Goal: Use online tool/utility

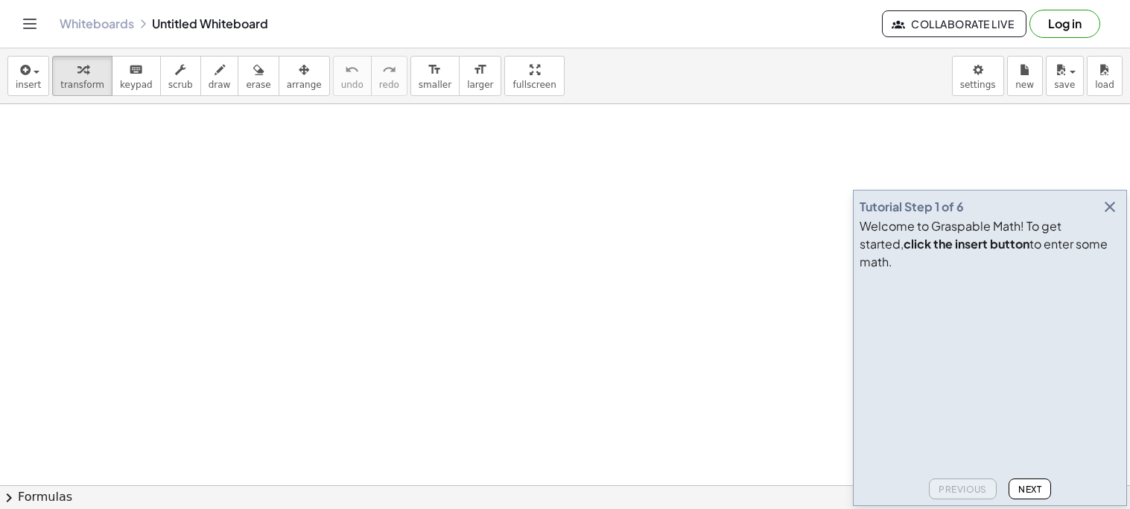
click at [1114, 216] on icon "button" at bounding box center [1110, 207] width 18 height 18
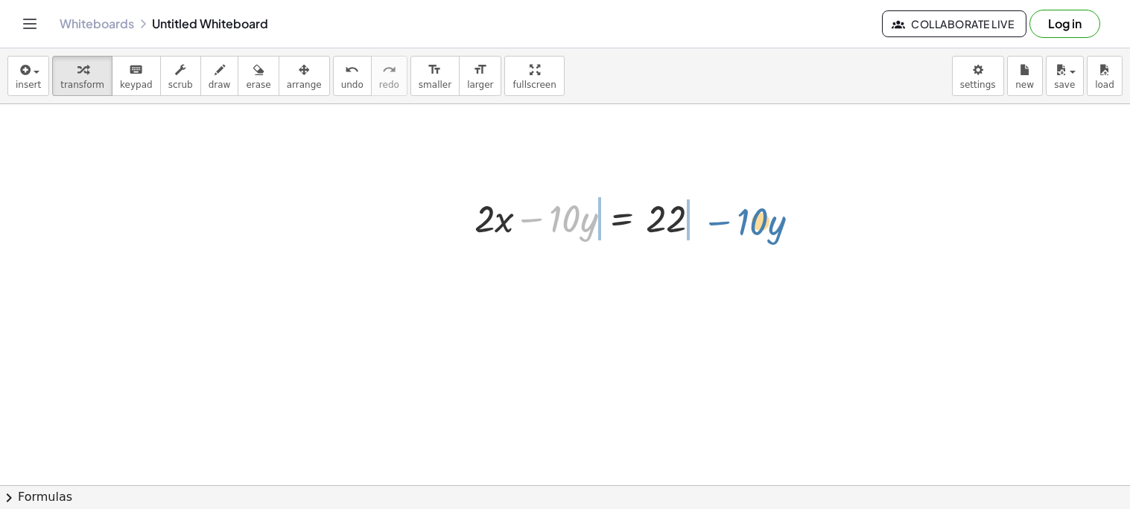
drag, startPoint x: 535, startPoint y: 223, endPoint x: 714, endPoint y: 225, distance: 178.8
click at [714, 225] on div at bounding box center [593, 217] width 253 height 51
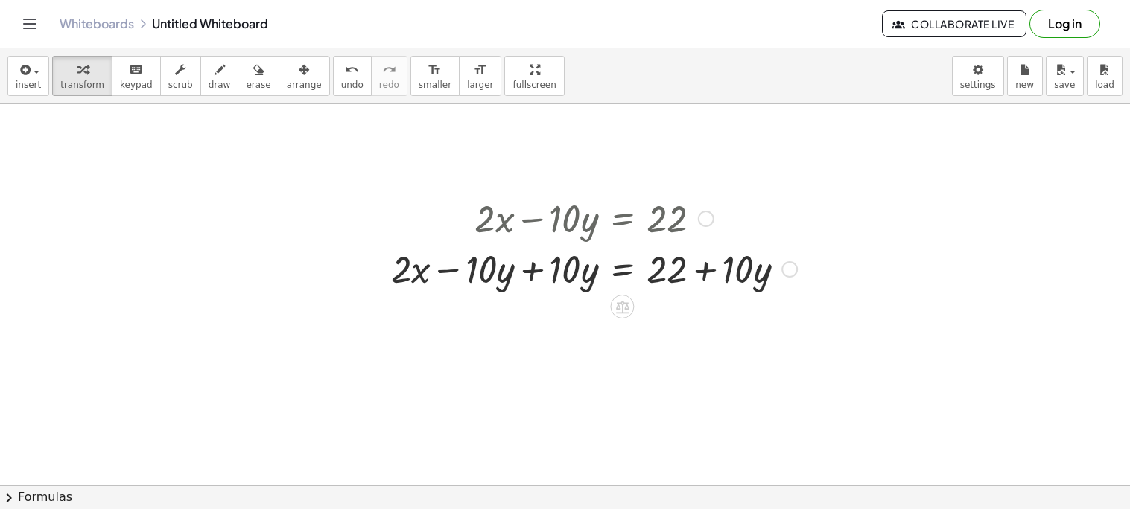
click at [540, 268] on div at bounding box center [594, 268] width 421 height 51
click at [696, 274] on div at bounding box center [635, 268] width 337 height 51
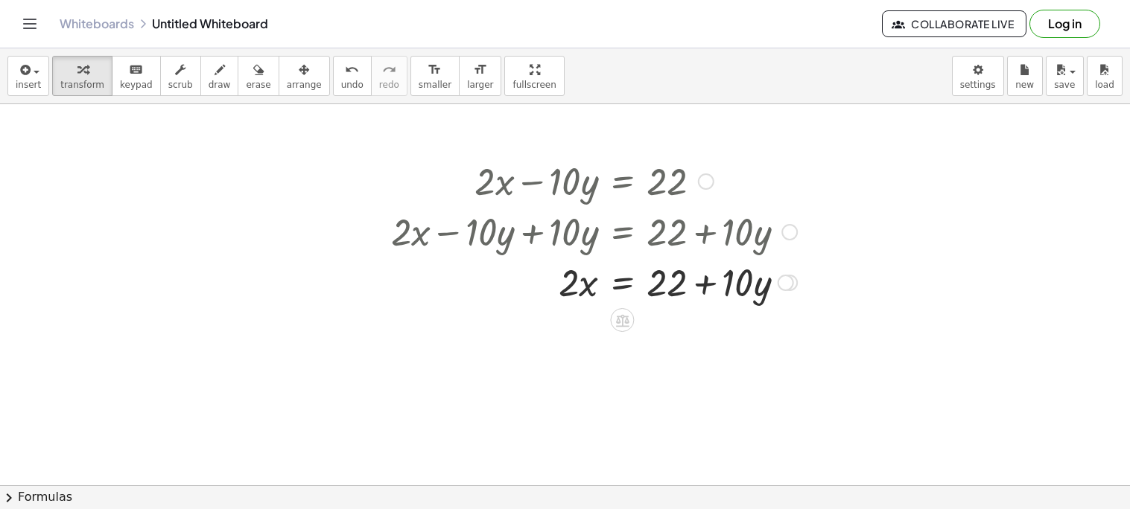
scroll to position [209, 0]
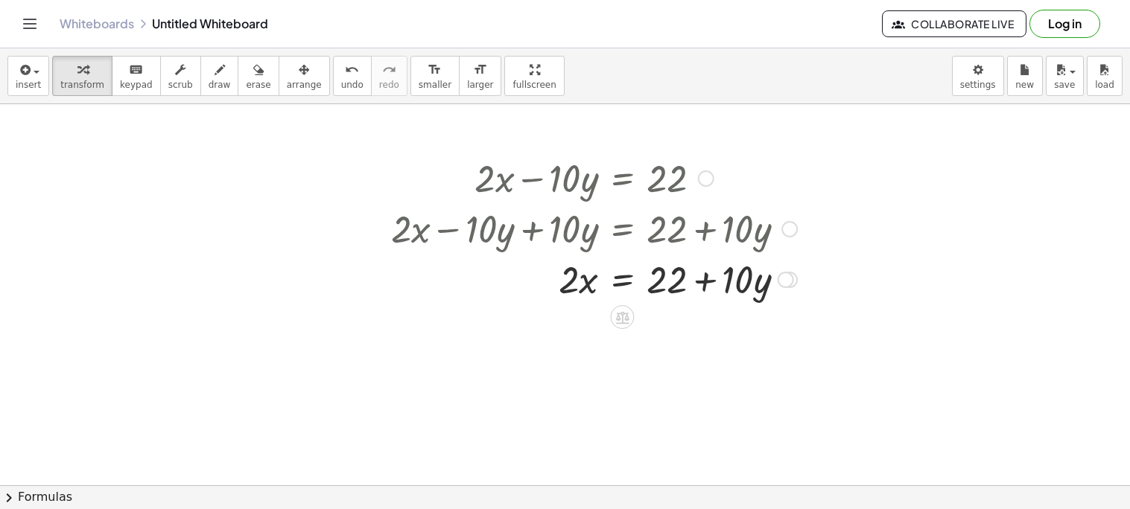
click at [608, 277] on div at bounding box center [594, 278] width 421 height 51
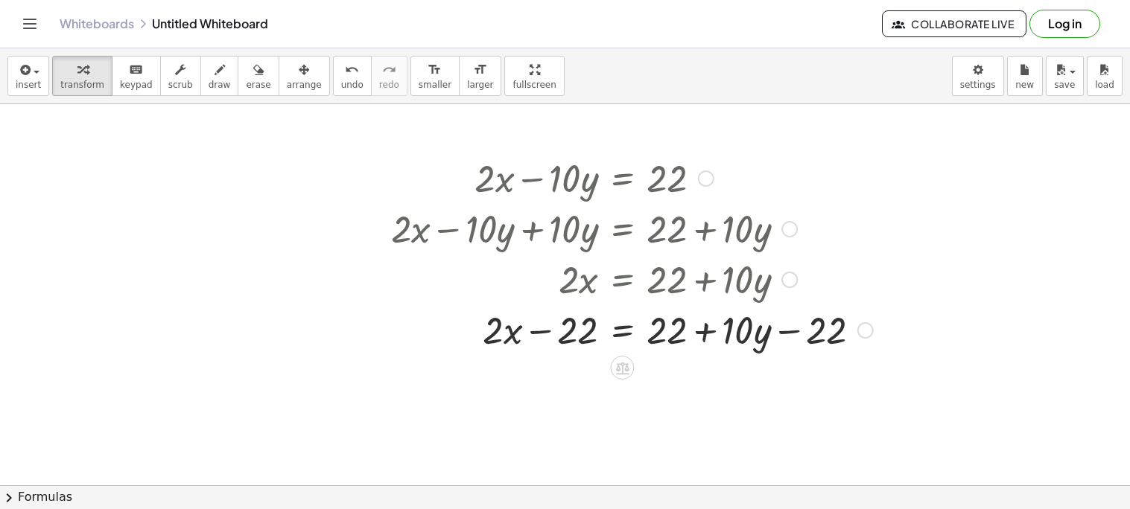
click at [547, 324] on div at bounding box center [632, 329] width 497 height 51
drag, startPoint x: 786, startPoint y: 333, endPoint x: 638, endPoint y: 331, distance: 147.5
click at [638, 331] on div at bounding box center [632, 329] width 497 height 51
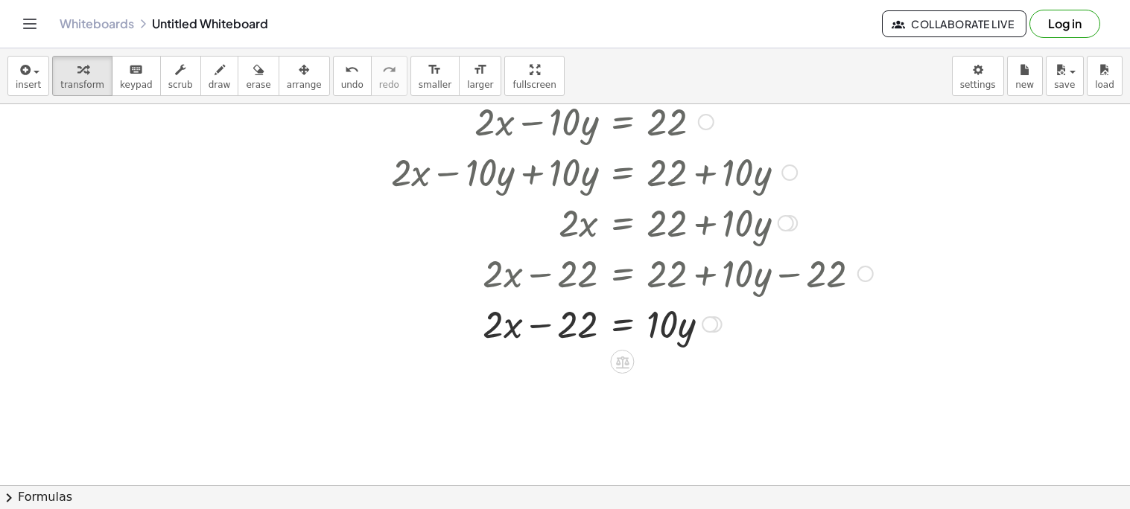
scroll to position [308, 0]
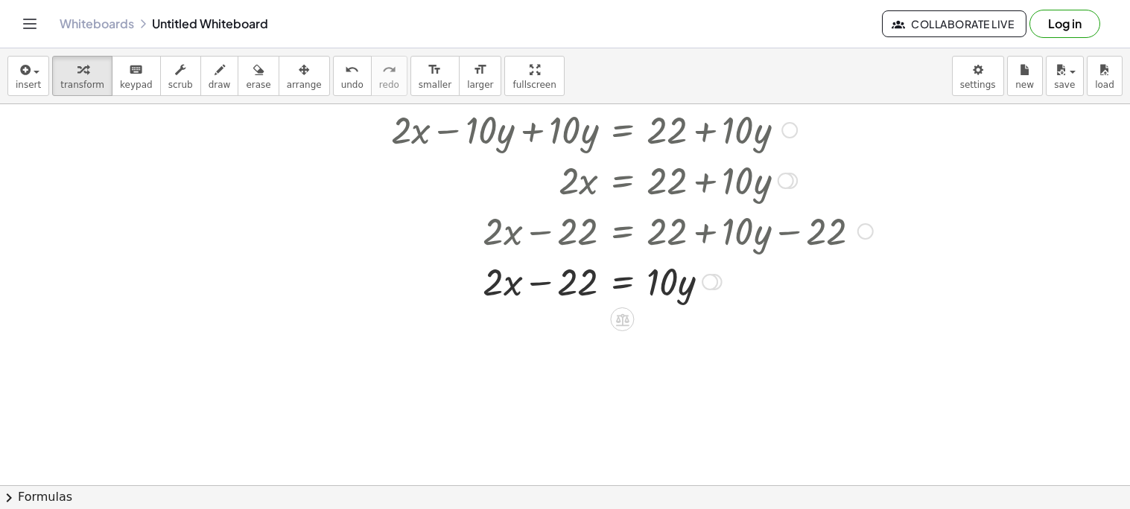
click at [623, 282] on div at bounding box center [632, 280] width 497 height 51
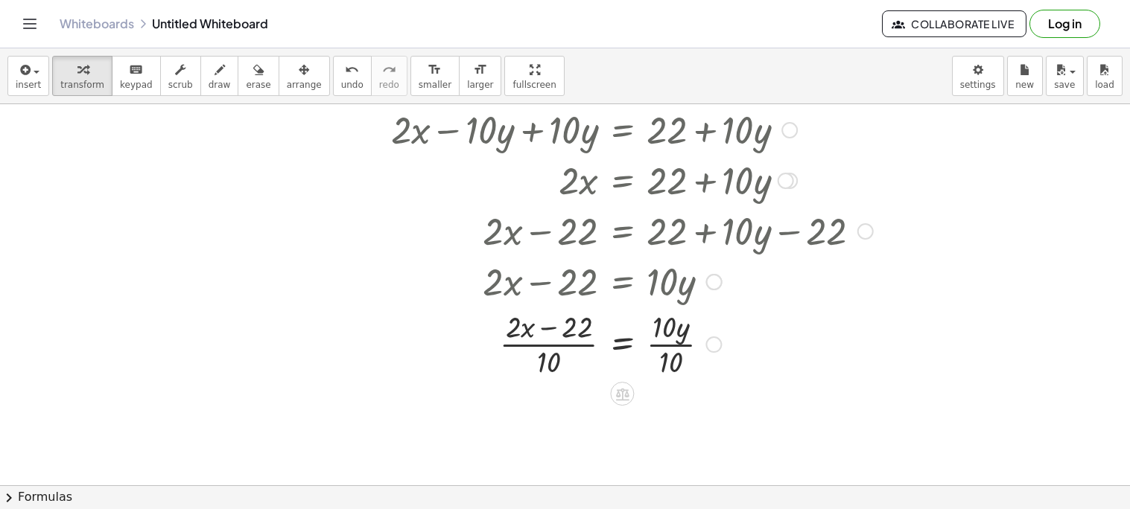
click at [568, 346] on div at bounding box center [632, 343] width 497 height 74
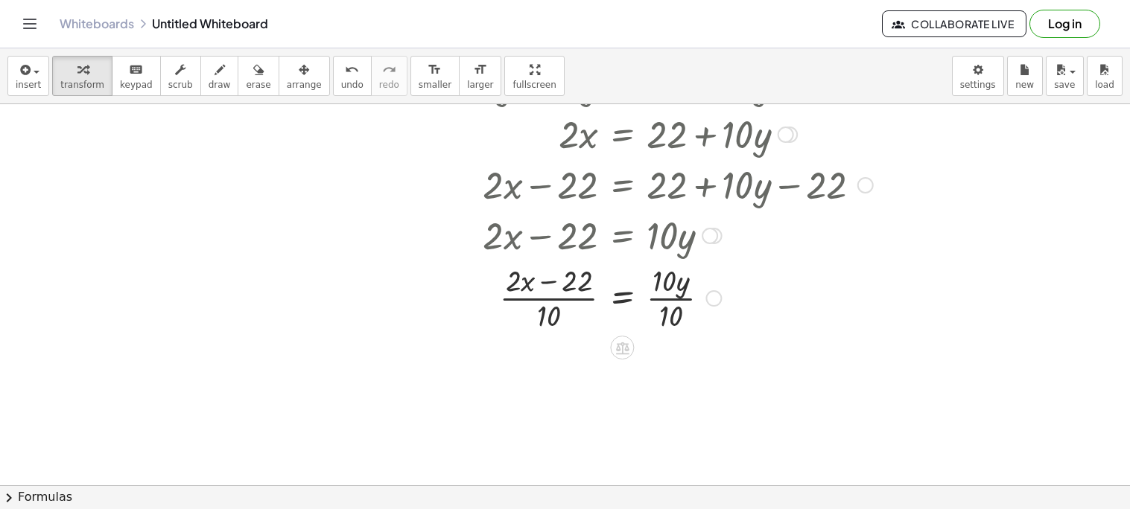
click at [661, 299] on div at bounding box center [632, 297] width 497 height 74
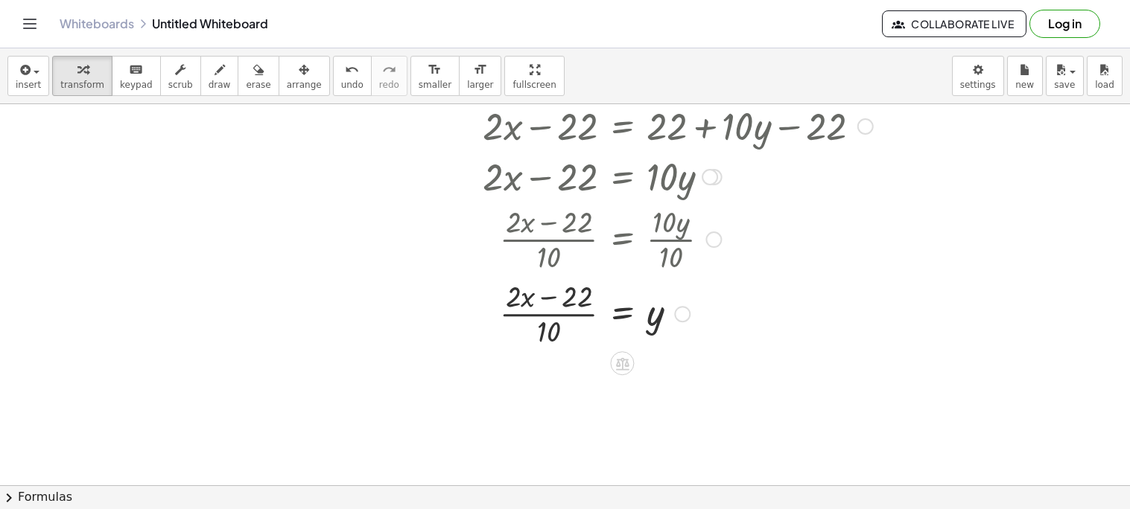
scroll to position [415, 0]
drag, startPoint x: 550, startPoint y: 325, endPoint x: 516, endPoint y: 310, distance: 36.7
click at [516, 310] on div at bounding box center [632, 310] width 497 height 74
click at [571, 293] on div at bounding box center [632, 310] width 497 height 74
click at [579, 314] on div at bounding box center [632, 310] width 497 height 74
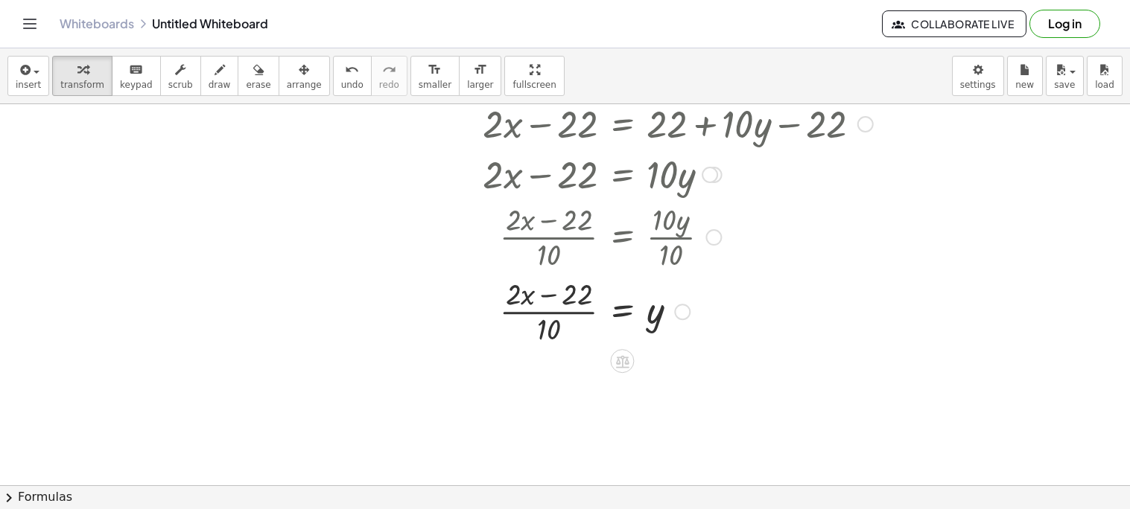
click at [575, 314] on div at bounding box center [632, 310] width 497 height 74
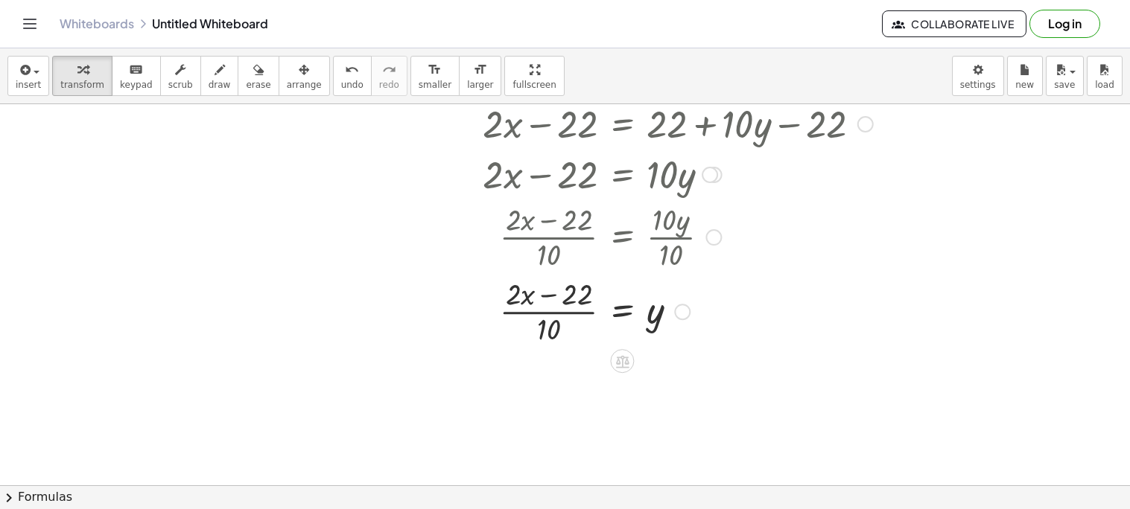
click at [575, 314] on div at bounding box center [632, 310] width 497 height 74
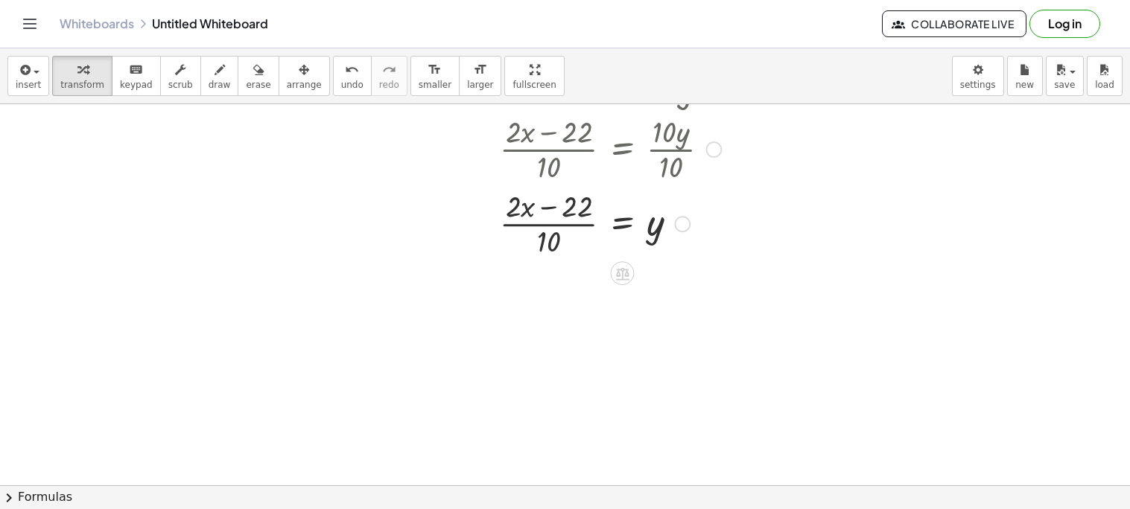
scroll to position [503, 0]
click at [537, 225] on div at bounding box center [632, 222] width 497 height 74
drag, startPoint x: 552, startPoint y: 237, endPoint x: 480, endPoint y: 234, distance: 71.6
click at [480, 234] on div at bounding box center [632, 222] width 497 height 74
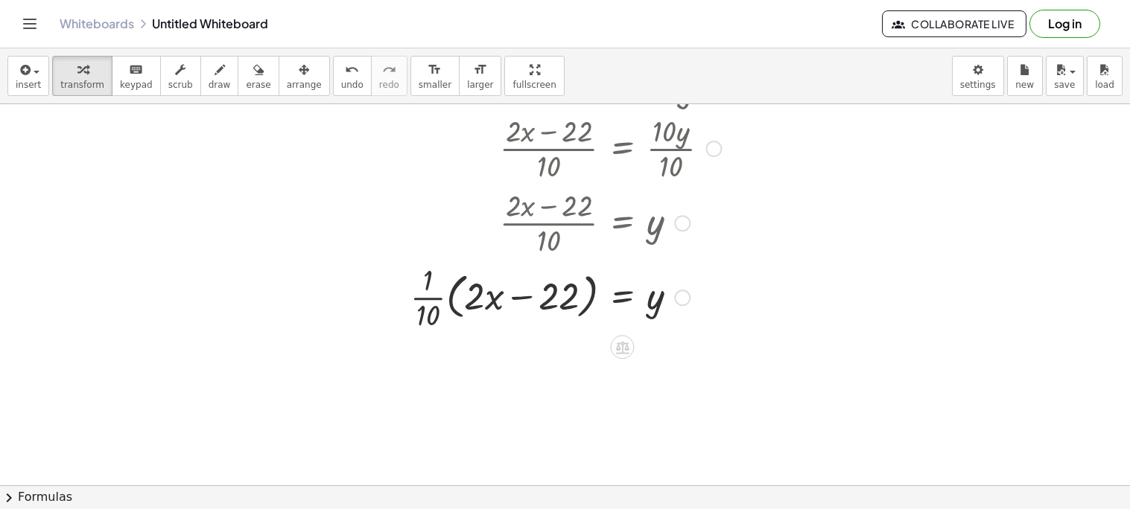
click at [438, 294] on div at bounding box center [632, 296] width 497 height 74
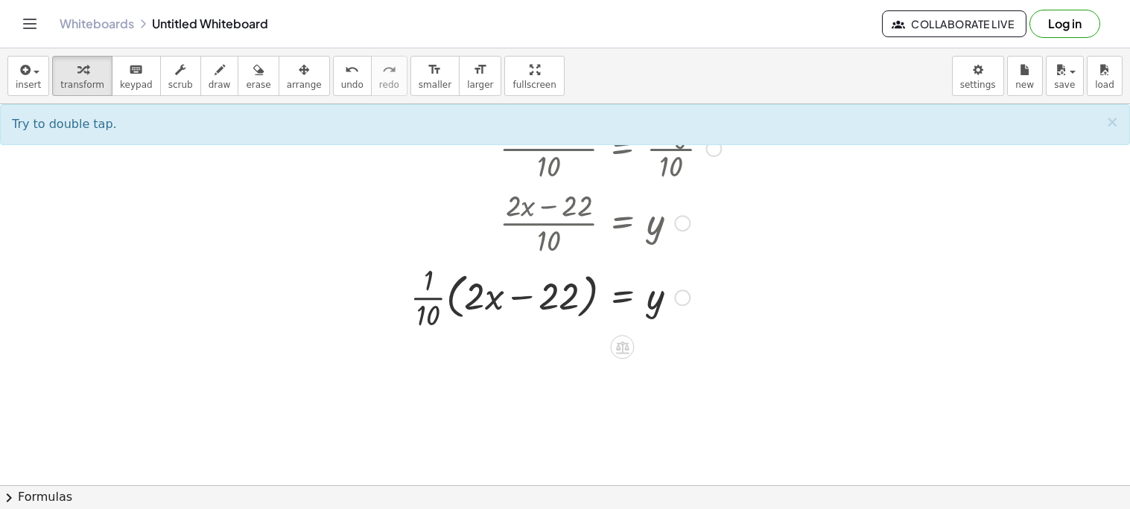
click at [466, 299] on div at bounding box center [632, 296] width 497 height 74
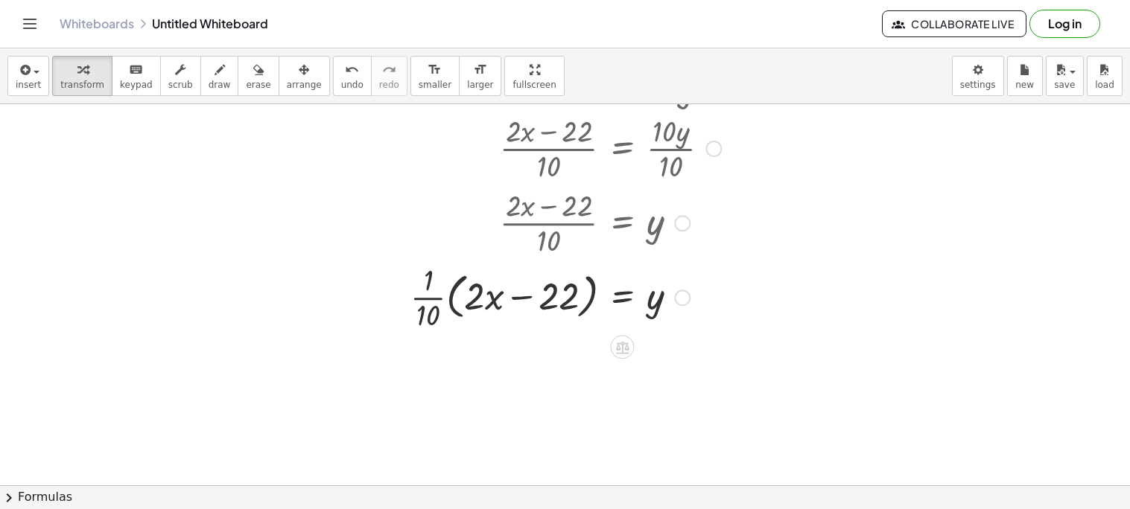
click at [466, 299] on div at bounding box center [632, 296] width 497 height 74
click at [428, 303] on div at bounding box center [632, 296] width 497 height 74
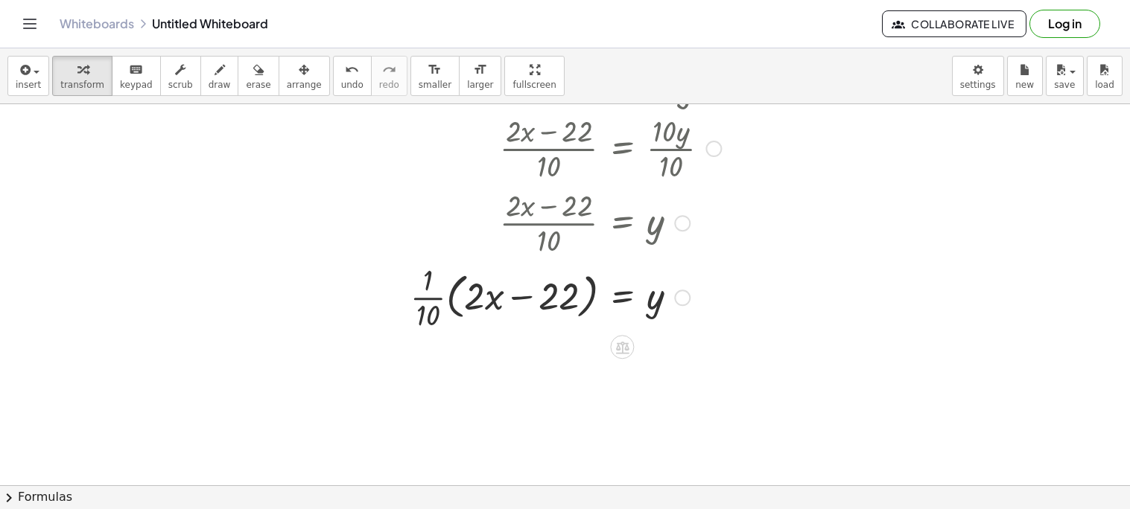
click at [428, 303] on div at bounding box center [632, 296] width 497 height 74
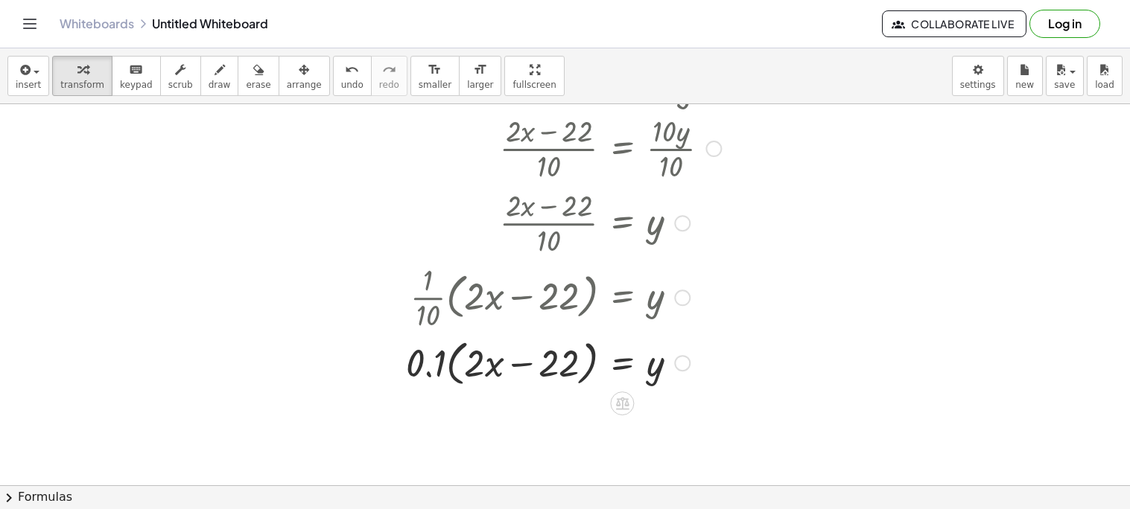
click at [463, 362] on div at bounding box center [632, 362] width 497 height 57
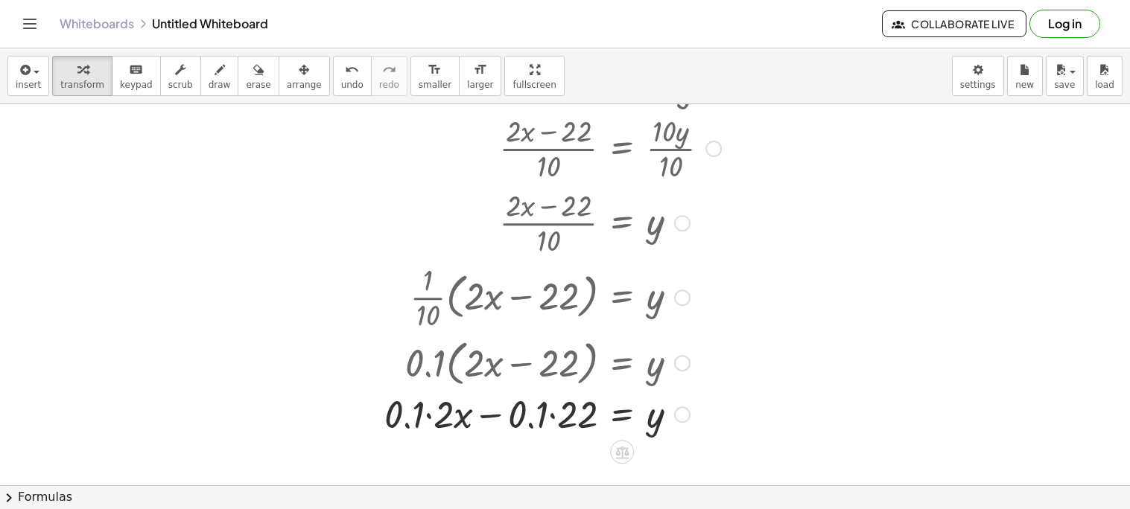
click at [546, 363] on div at bounding box center [628, 362] width 503 height 57
click at [551, 398] on div at bounding box center [628, 415] width 503 height 51
click at [485, 425] on div at bounding box center [632, 415] width 497 height 51
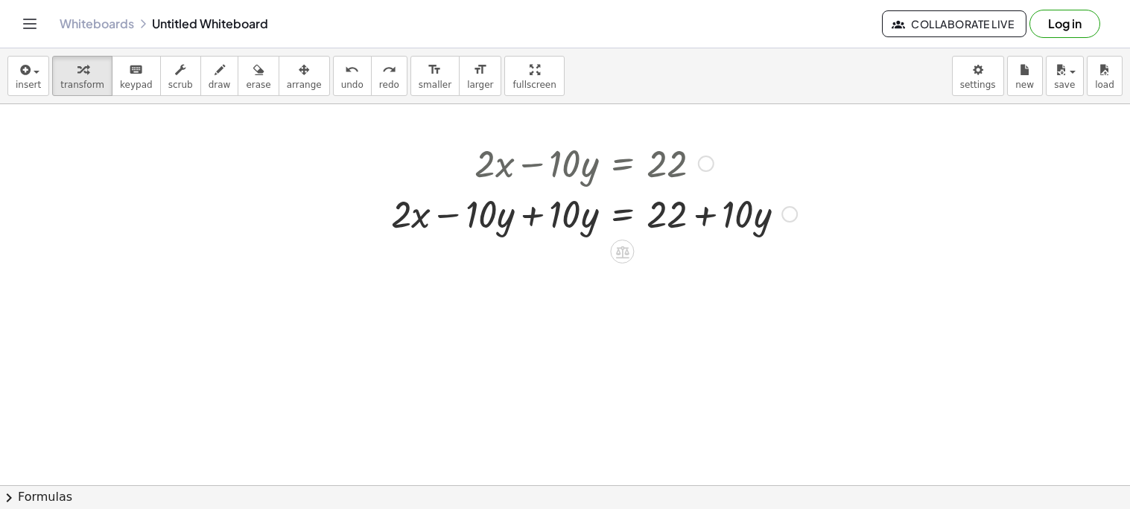
scroll to position [220, 0]
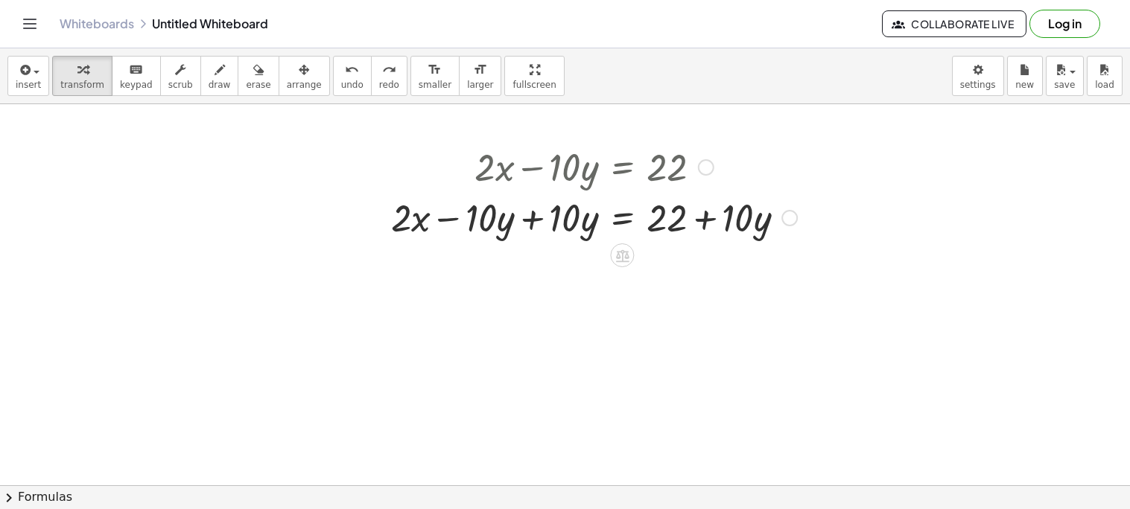
click at [537, 220] on div at bounding box center [594, 216] width 421 height 51
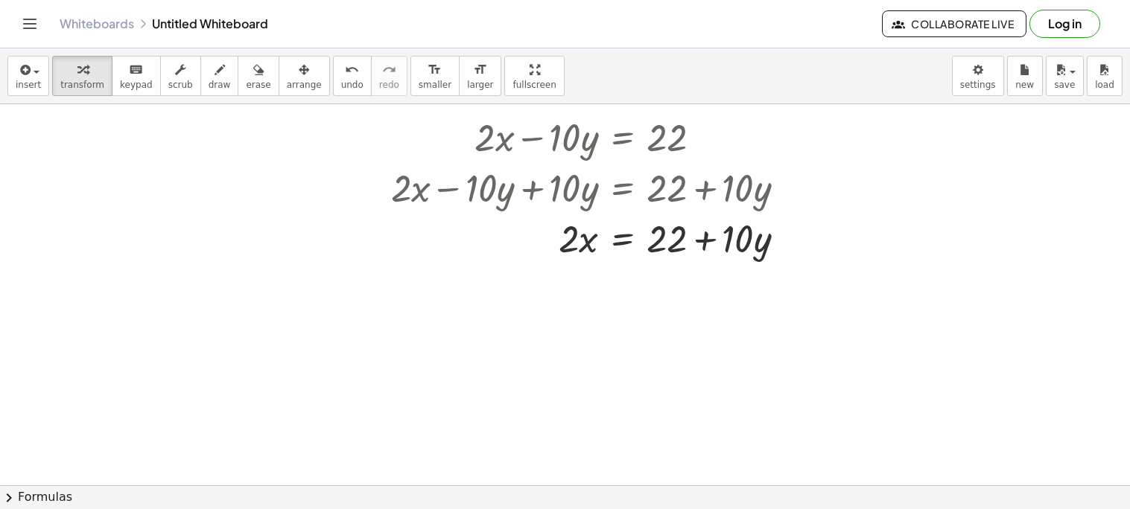
scroll to position [251, 0]
click at [615, 243] on div at bounding box center [594, 236] width 421 height 51
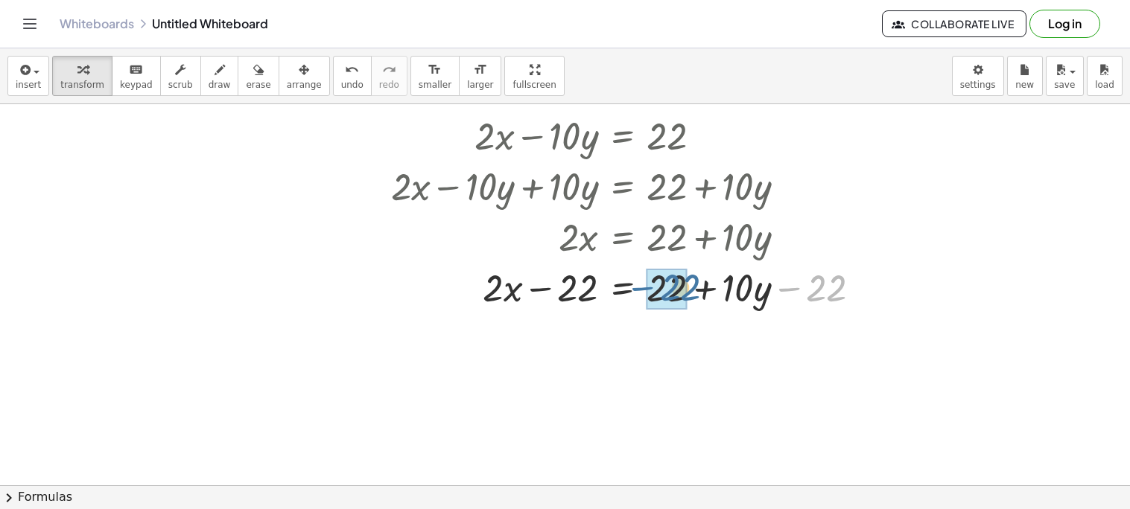
drag, startPoint x: 784, startPoint y: 286, endPoint x: 631, endPoint y: 285, distance: 153.4
click at [631, 285] on div at bounding box center [632, 286] width 497 height 51
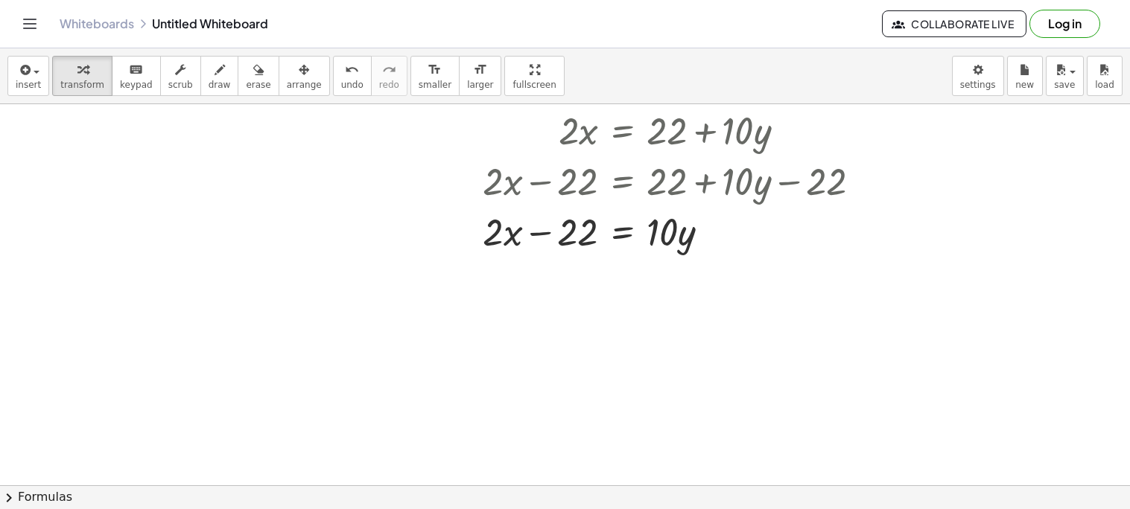
scroll to position [357, 0]
click at [615, 241] on div at bounding box center [632, 231] width 497 height 51
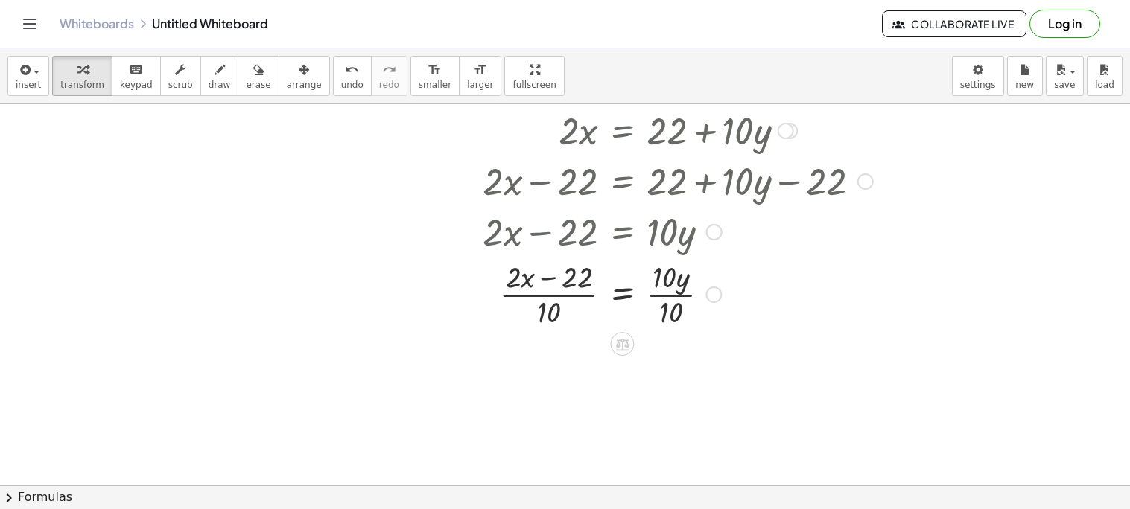
click at [675, 296] on div at bounding box center [632, 293] width 497 height 74
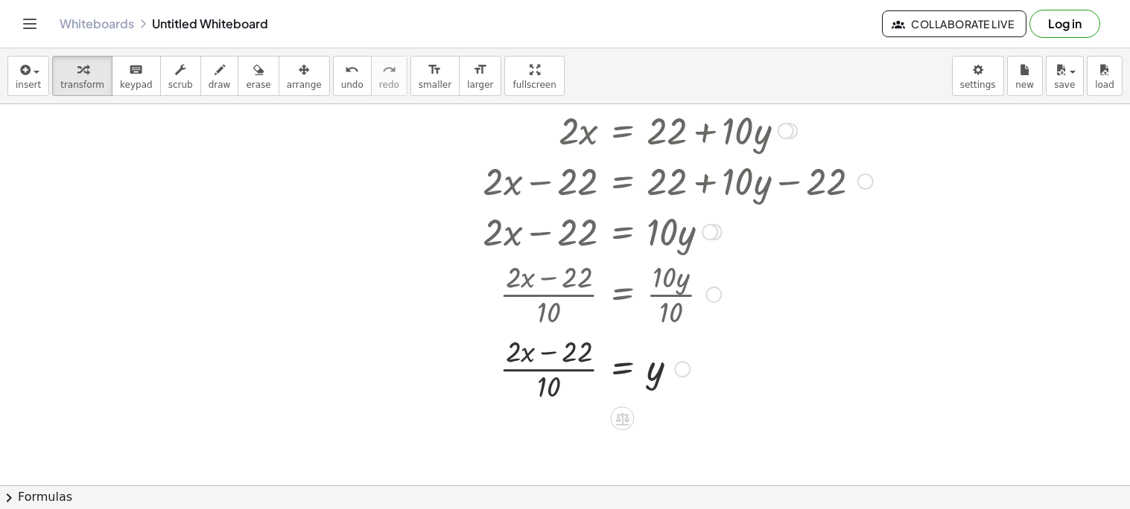
click at [549, 369] on div at bounding box center [632, 368] width 497 height 74
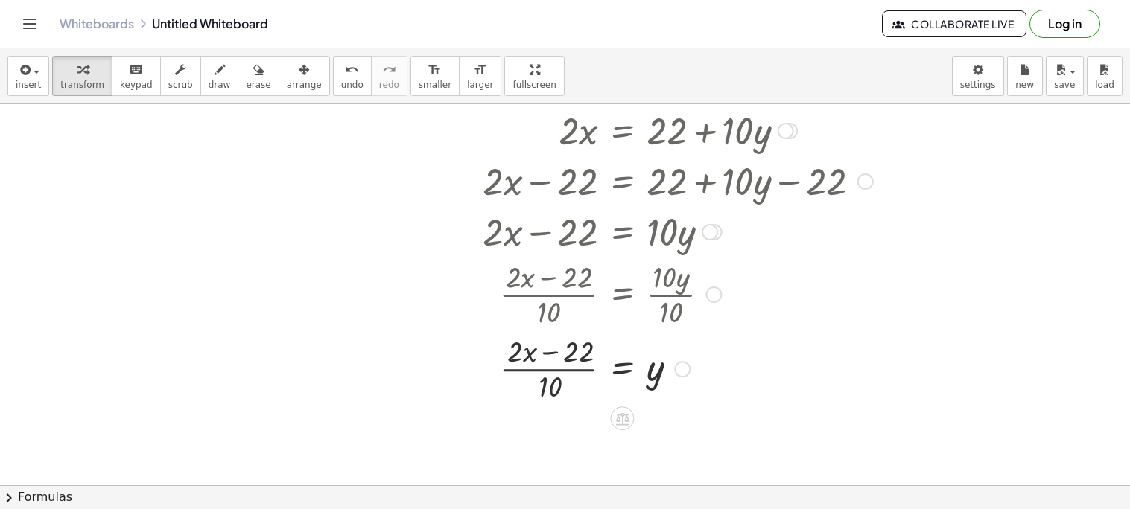
click at [549, 369] on div at bounding box center [632, 368] width 497 height 74
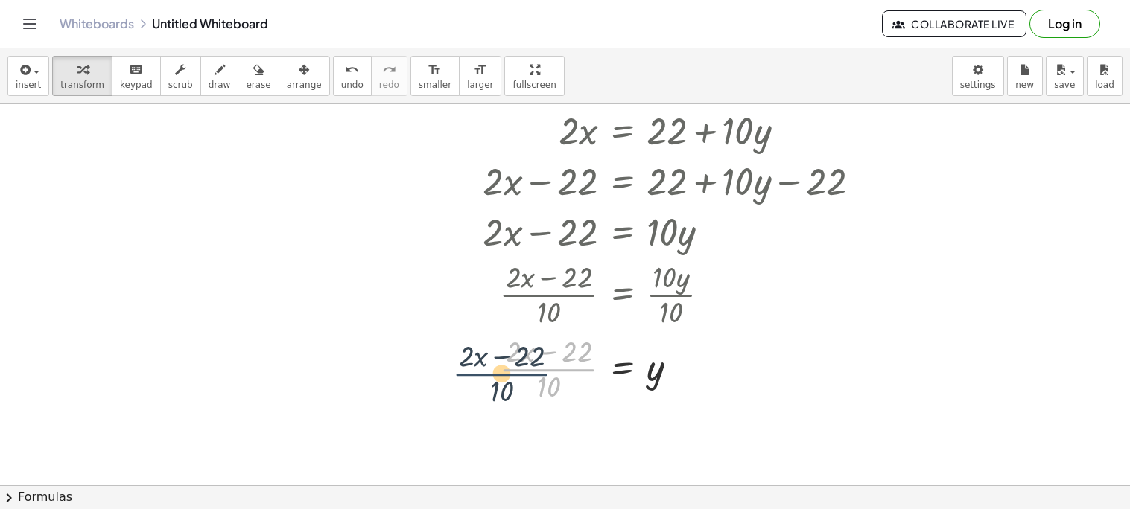
drag, startPoint x: 551, startPoint y: 378, endPoint x: 507, endPoint y: 381, distance: 44.1
click at [507, 381] on div at bounding box center [632, 368] width 497 height 74
